Goal: Find specific page/section: Find specific page/section

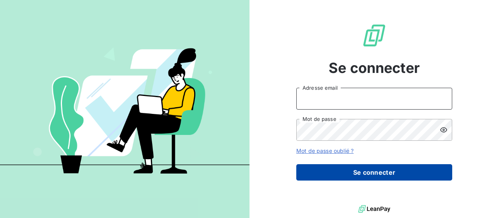
type input "[EMAIL_ADDRESS][DOMAIN_NAME]"
click at [378, 175] on button "Se connecter" at bounding box center [374, 172] width 156 height 16
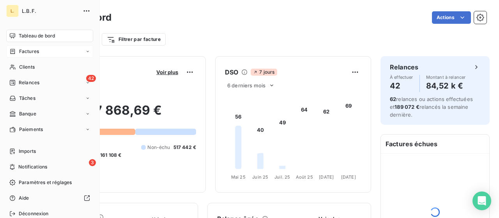
click at [28, 54] on span "Factures" at bounding box center [29, 51] width 20 height 7
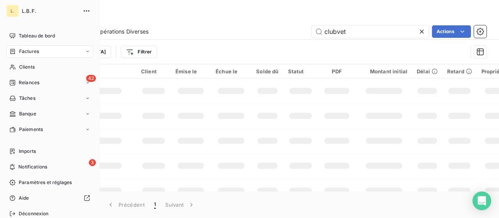
click at [43, 53] on div "Factures" at bounding box center [49, 51] width 87 height 12
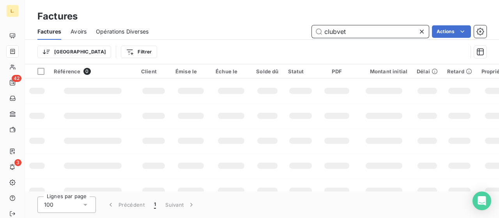
drag, startPoint x: 337, startPoint y: 33, endPoint x: 274, endPoint y: 26, distance: 63.2
click at [274, 26] on div "clubvet Actions" at bounding box center [322, 31] width 329 height 12
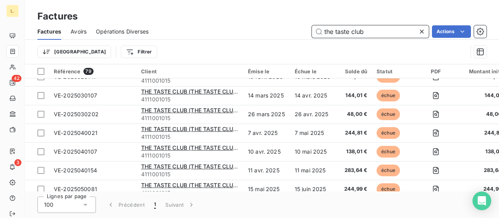
scroll to position [1291, 0]
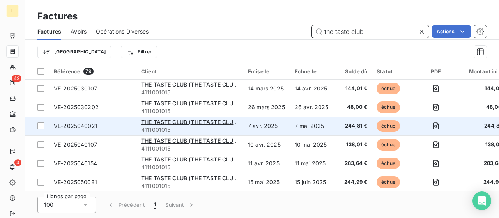
type input "the taste club"
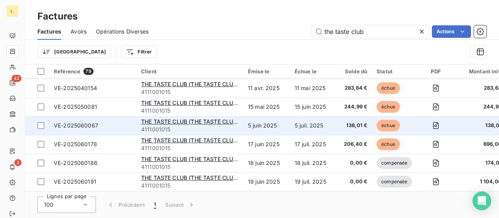
scroll to position [1369, 0]
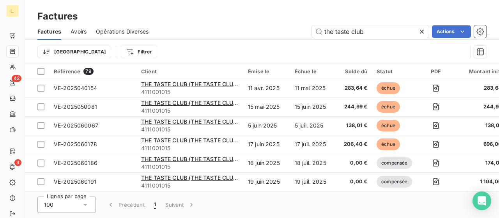
drag, startPoint x: 370, startPoint y: 167, endPoint x: 499, endPoint y: 233, distance: 144.6
drag, startPoint x: 499, startPoint y: 233, endPoint x: 239, endPoint y: 37, distance: 325.8
click at [239, 37] on div "the taste club Actions" at bounding box center [322, 31] width 329 height 12
click at [422, 39] on div "Factures Avoirs Opérations Diverses the taste club Actions" at bounding box center [262, 31] width 474 height 16
click at [422, 36] on div at bounding box center [423, 31] width 11 height 12
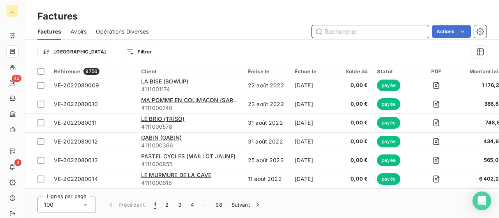
click at [363, 29] on input "text" at bounding box center [370, 31] width 117 height 12
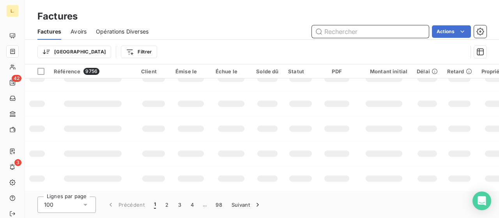
scroll to position [264, 0]
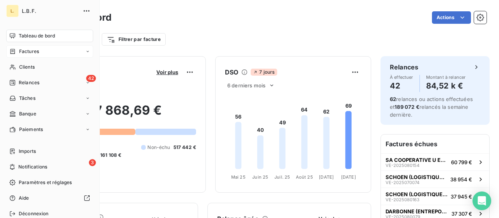
click at [30, 51] on span "Factures" at bounding box center [29, 51] width 20 height 7
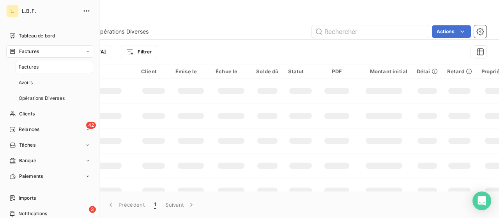
click at [50, 63] on div "Factures" at bounding box center [55, 67] width 78 height 12
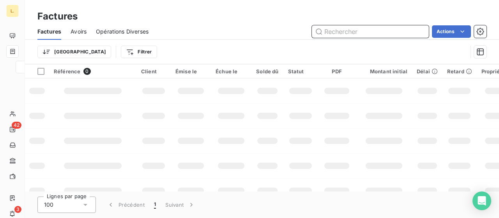
click at [345, 29] on input "text" at bounding box center [370, 31] width 117 height 12
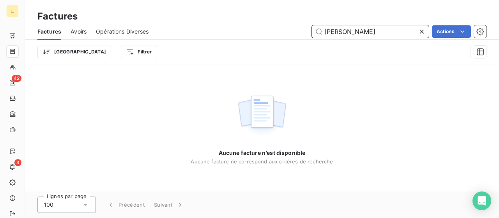
click at [367, 32] on input "victor aubert" at bounding box center [370, 31] width 117 height 12
drag, startPoint x: 367, startPoint y: 32, endPoint x: 348, endPoint y: 30, distance: 19.2
click at [348, 30] on input "victor aubert" at bounding box center [370, 31] width 117 height 12
type input "[PERSON_NAME]"
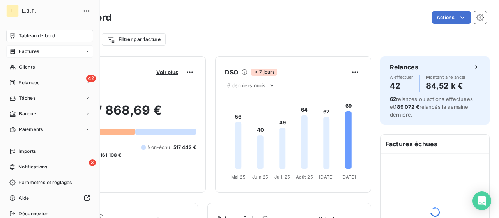
click at [28, 53] on span "Factures" at bounding box center [29, 51] width 20 height 7
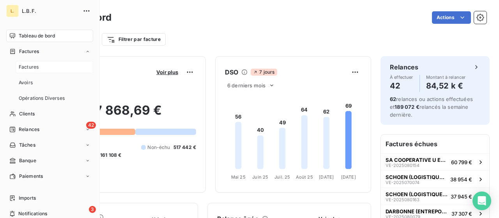
click at [39, 66] on div "Factures" at bounding box center [55, 67] width 78 height 12
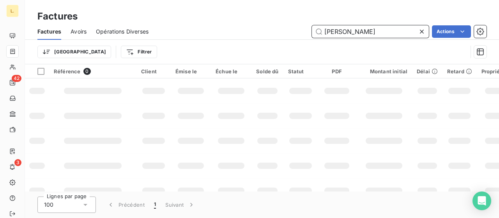
drag, startPoint x: 350, startPoint y: 33, endPoint x: 284, endPoint y: 37, distance: 66.8
click at [284, 38] on div "Factures Avoirs Opérations Diverses [PERSON_NAME] Actions" at bounding box center [262, 31] width 474 height 16
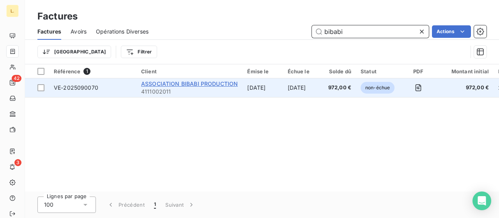
type input "bibabi"
click at [180, 87] on div "ASSOCIATION BIBABI PRODUCTION 4111002011" at bounding box center [189, 88] width 97 height 16
